Goal: Information Seeking & Learning: Learn about a topic

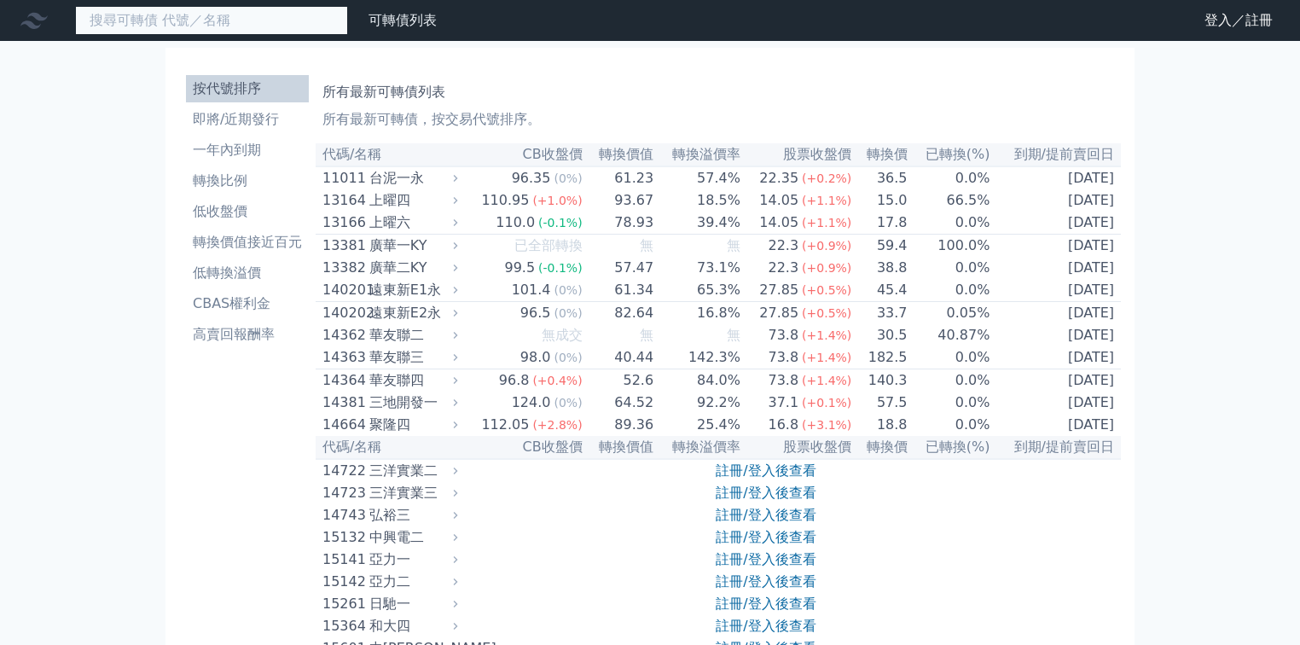
click at [247, 15] on input at bounding box center [211, 20] width 273 height 29
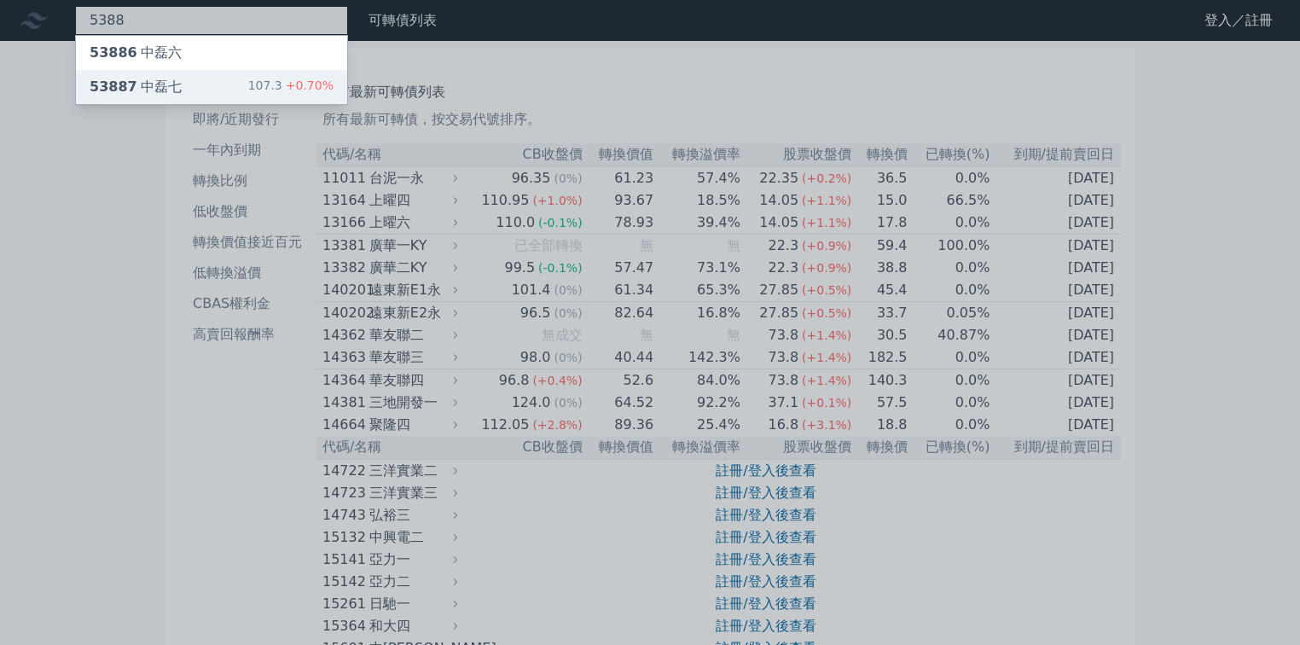
type input "5388"
click at [229, 71] on div "53887 中磊七 107.3 +0.70%" at bounding box center [211, 87] width 271 height 34
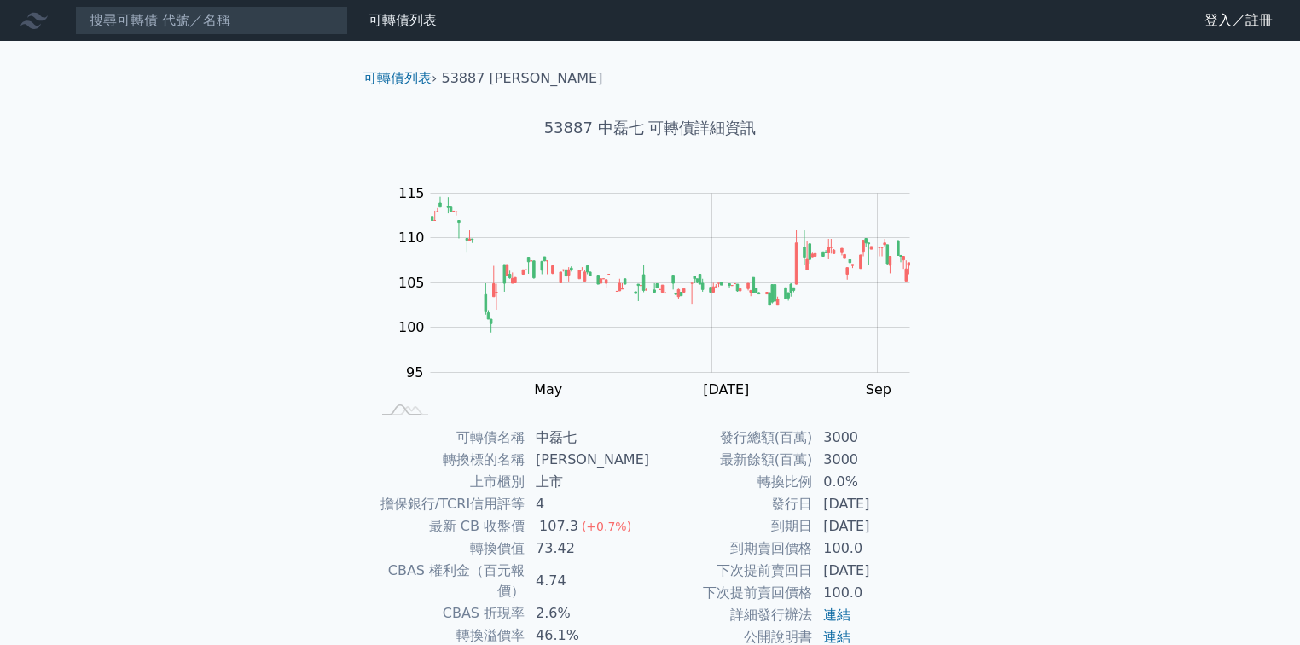
scroll to position [137, 0]
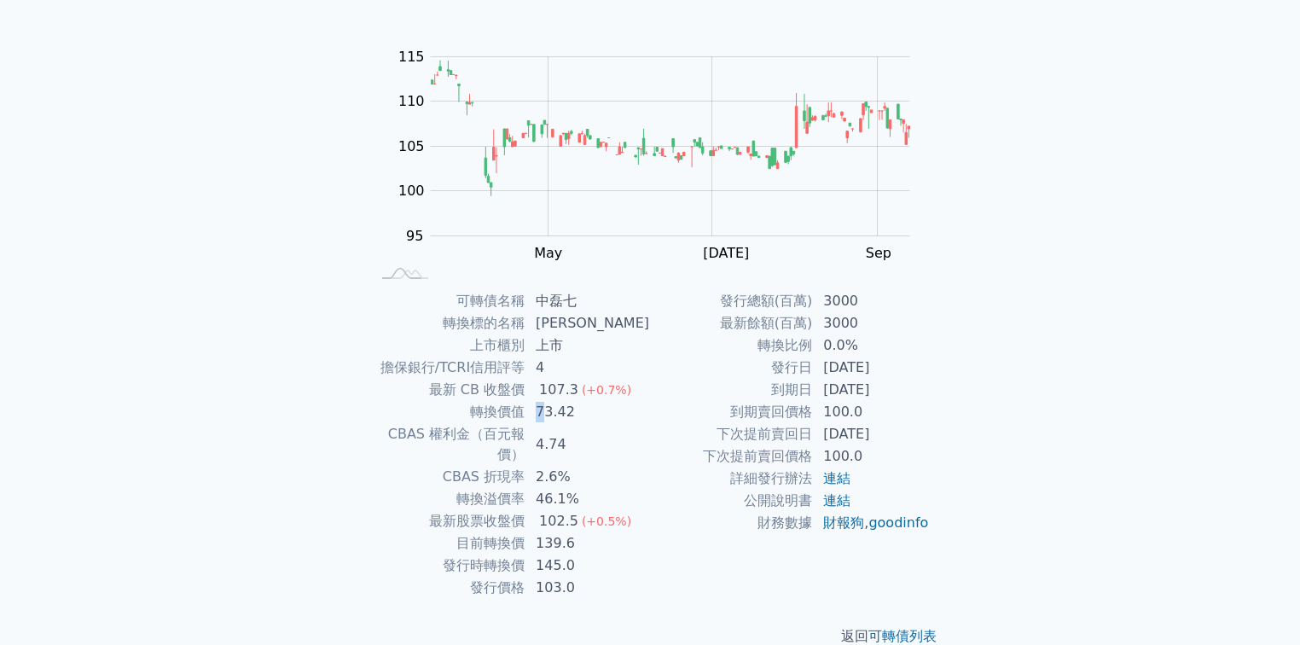
click at [550, 415] on td "73.42" at bounding box center [588, 412] width 125 height 22
drag, startPoint x: 474, startPoint y: 410, endPoint x: 580, endPoint y: 408, distance: 106.7
click at [580, 408] on tr "轉換價值 73.42" at bounding box center [510, 412] width 280 height 22
copy tr "轉換價值 73.42"
click at [693, 371] on td "發行日" at bounding box center [731, 368] width 163 height 22
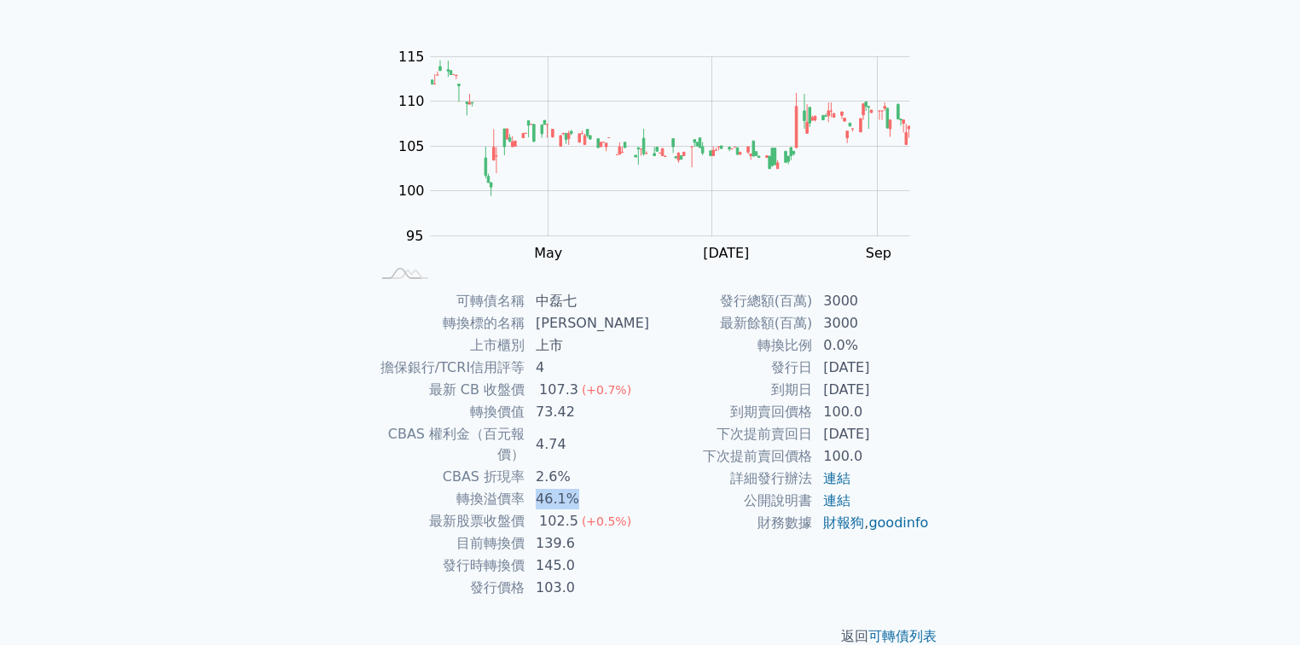
drag, startPoint x: 543, startPoint y: 477, endPoint x: 590, endPoint y: 477, distance: 46.9
click at [589, 488] on td "46.1%" at bounding box center [588, 499] width 125 height 22
click at [545, 488] on td "46.1%" at bounding box center [588, 499] width 125 height 22
click at [544, 488] on td "46.1%" at bounding box center [588, 499] width 125 height 22
drag, startPoint x: 544, startPoint y: 479, endPoint x: 595, endPoint y: 454, distance: 56.9
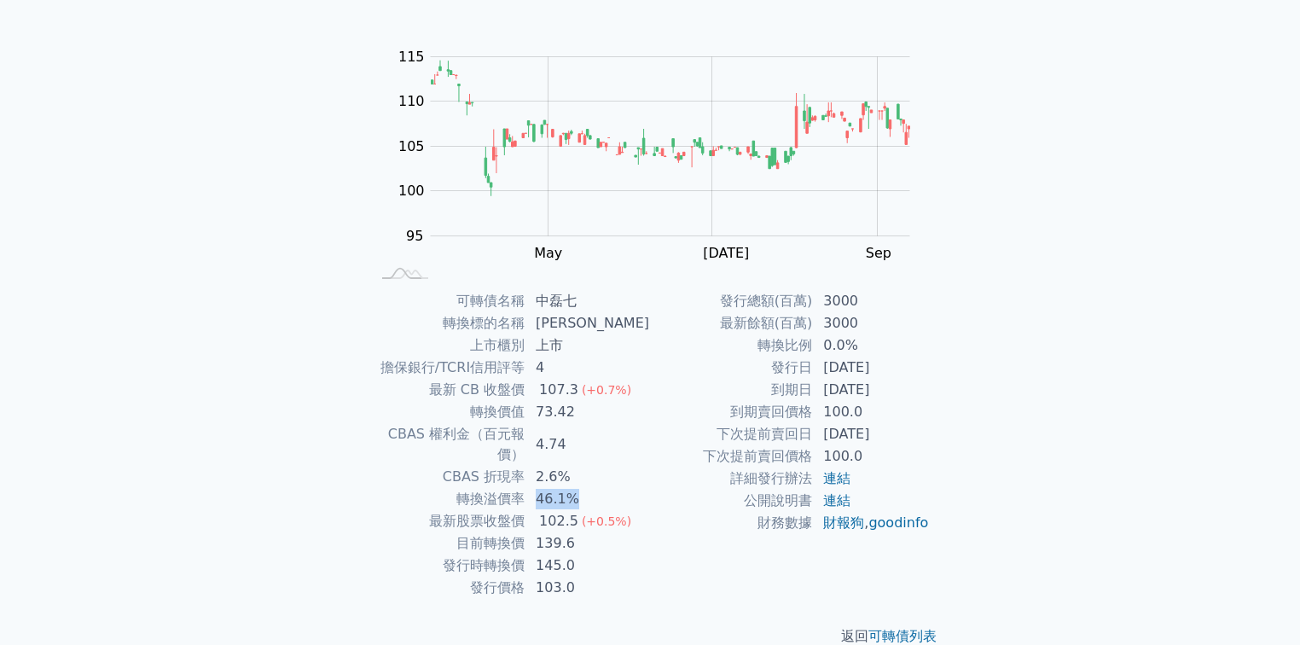
click at [585, 488] on td "46.1%" at bounding box center [588, 499] width 125 height 22
